Goal: Task Accomplishment & Management: Use online tool/utility

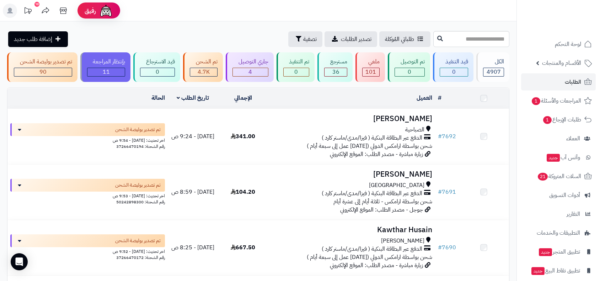
click at [452, 135] on link "# 7692" at bounding box center [447, 136] width 18 height 9
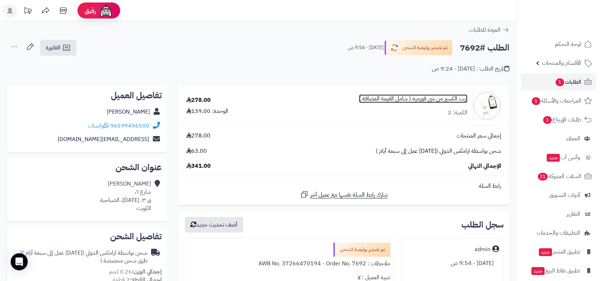
click at [423, 98] on link "زيت الكسير من شي قورميه ( شامل القيمة المضافة )" at bounding box center [413, 99] width 108 height 8
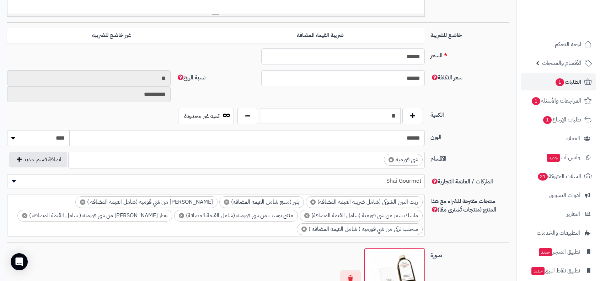
scroll to position [97, 0]
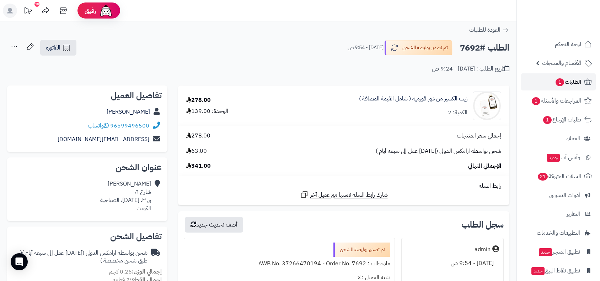
click at [575, 77] on span "الطلبات 1" at bounding box center [568, 82] width 26 height 10
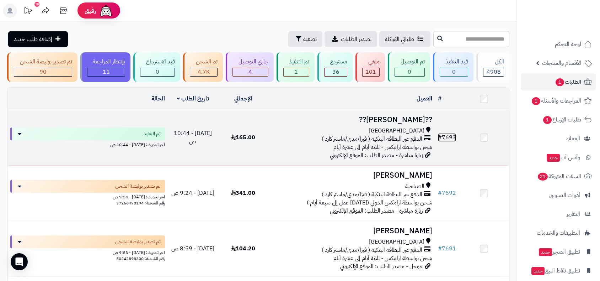
click at [452, 137] on link "# 7693" at bounding box center [447, 137] width 18 height 9
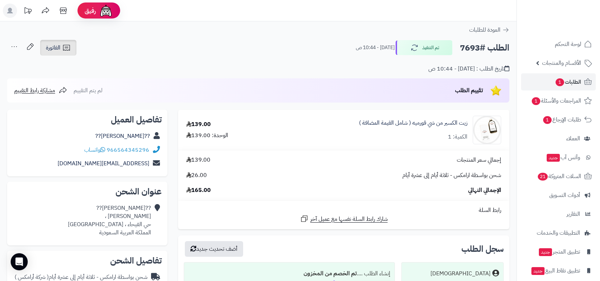
click at [59, 44] on span "الفاتورة" at bounding box center [53, 47] width 15 height 9
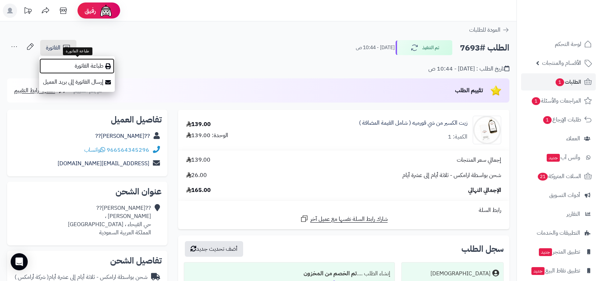
click at [76, 63] on link "طباعة الفاتورة" at bounding box center [77, 66] width 76 height 16
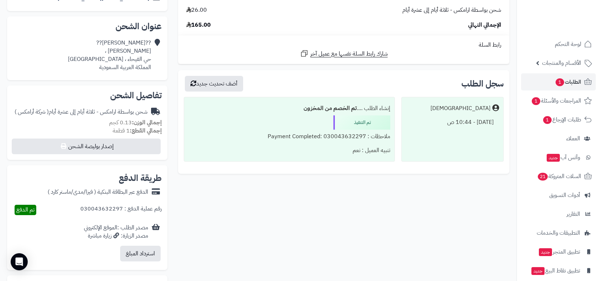
scroll to position [237, 0]
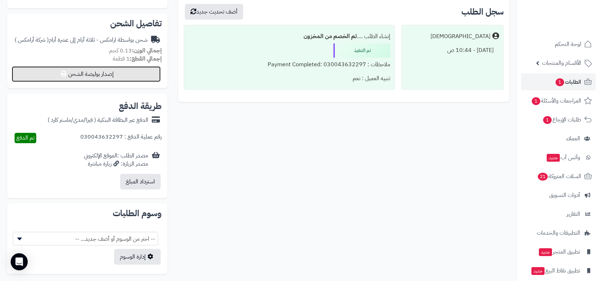
click at [139, 75] on button "إصدار بوليصة الشحن" at bounding box center [86, 74] width 149 height 16
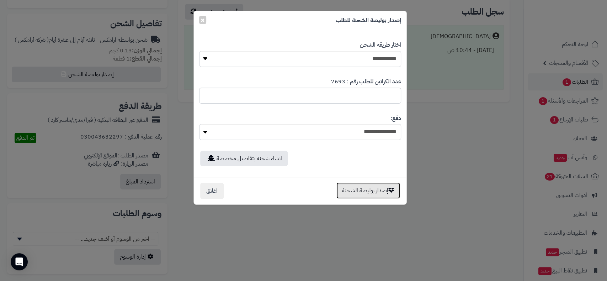
click at [371, 189] on button "إصدار بوليصة الشحنة" at bounding box center [369, 190] width 64 height 16
click at [371, 189] on div "**********" at bounding box center [303, 140] width 607 height 281
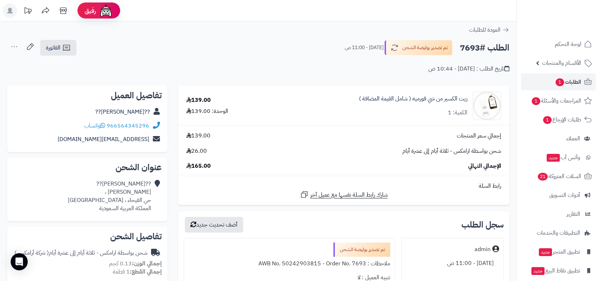
scroll to position [237, 0]
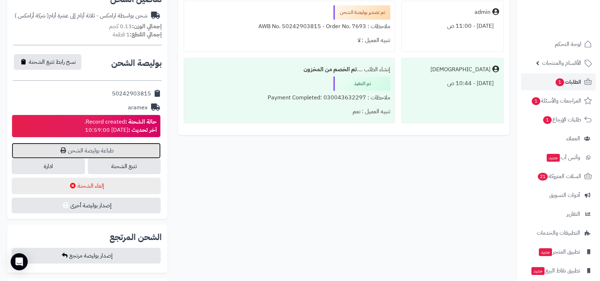
click at [120, 151] on link "طباعة بوليصة الشحن" at bounding box center [86, 151] width 149 height 16
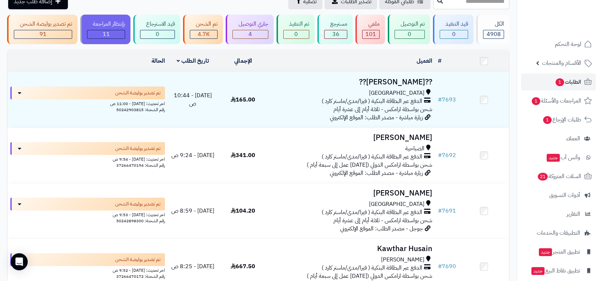
scroll to position [79, 0]
